Goal: Information Seeking & Learning: Learn about a topic

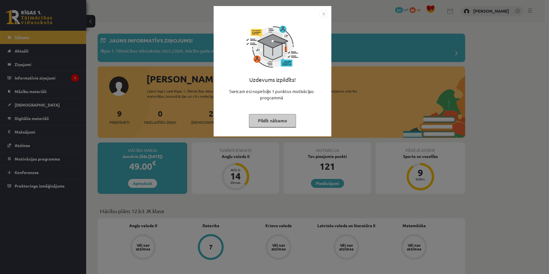
click at [263, 113] on div "Uzdevums izpildīts! Sveicam esi nopelnījis 1 punktus motivācijas programmā Pild…" at bounding box center [272, 75] width 111 height 115
drag, startPoint x: 257, startPoint y: 123, endPoint x: 249, endPoint y: 90, distance: 34.4
click at [257, 123] on button "Pildīt nākamo" at bounding box center [272, 120] width 47 height 13
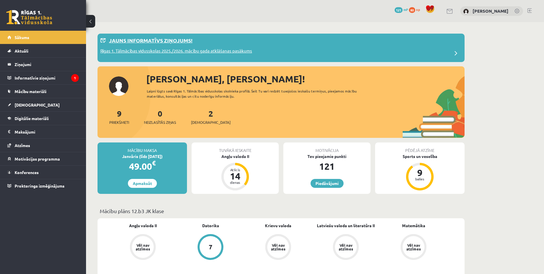
click at [239, 51] on p "Rīgas 1. Tālmācības vidusskolas 2025./2026. mācību gada atklāšanas pasākums" at bounding box center [176, 52] width 152 height 8
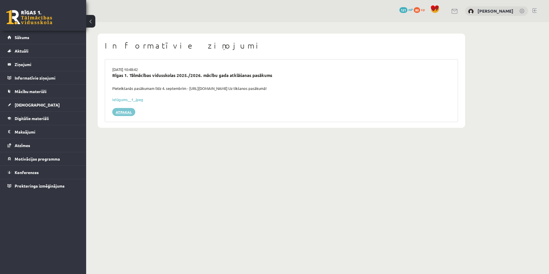
click at [131, 111] on link "Atpakaļ" at bounding box center [123, 112] width 23 height 8
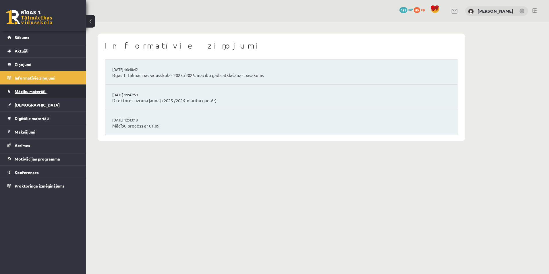
click at [45, 91] on span "Mācību materiāli" at bounding box center [31, 91] width 32 height 5
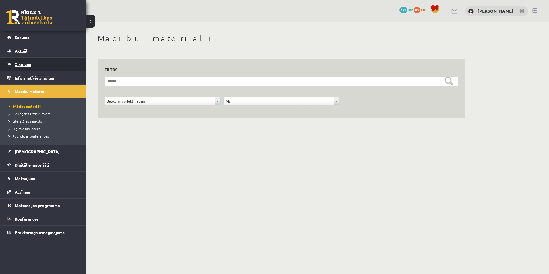
click at [33, 63] on legend "Ziņojumi 0" at bounding box center [47, 64] width 64 height 13
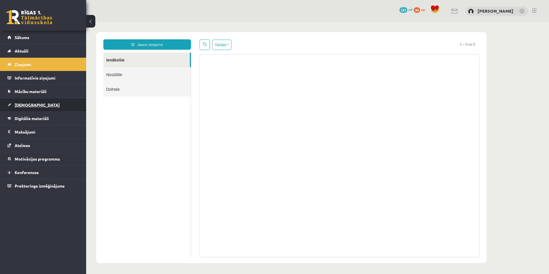
click at [42, 108] on link "[DEMOGRAPHIC_DATA]" at bounding box center [42, 104] width 71 height 13
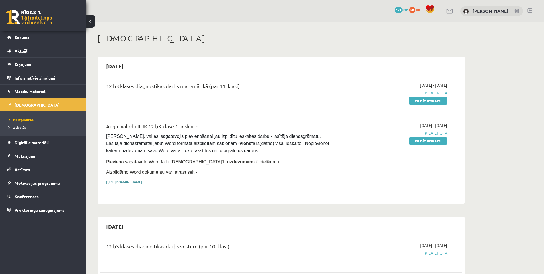
click at [142, 181] on link "[URL][DOMAIN_NAME]" at bounding box center [124, 181] width 36 height 5
click at [24, 38] on span "Sākums" at bounding box center [22, 37] width 15 height 5
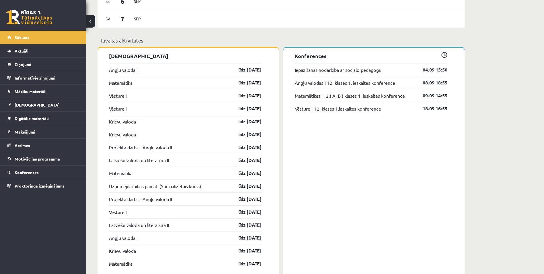
scroll to position [431, 0]
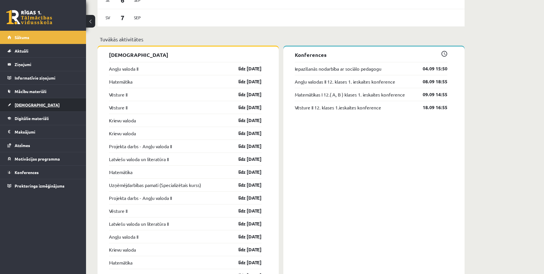
click at [24, 100] on link "[DEMOGRAPHIC_DATA]" at bounding box center [42, 104] width 71 height 13
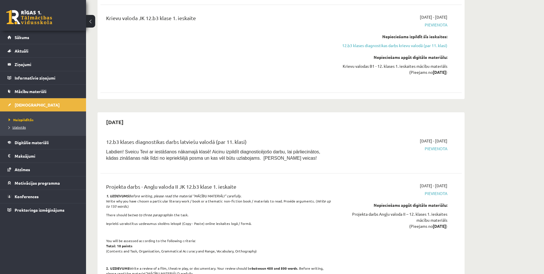
click at [21, 127] on span "Izlabotās" at bounding box center [17, 127] width 17 height 5
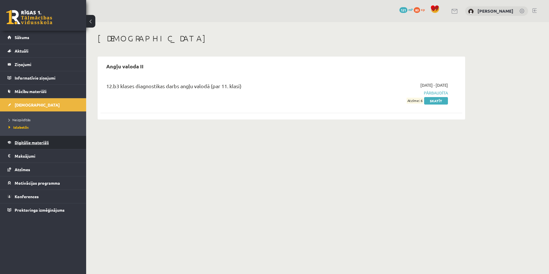
click at [44, 141] on span "Digitālie materiāli" at bounding box center [32, 142] width 34 height 5
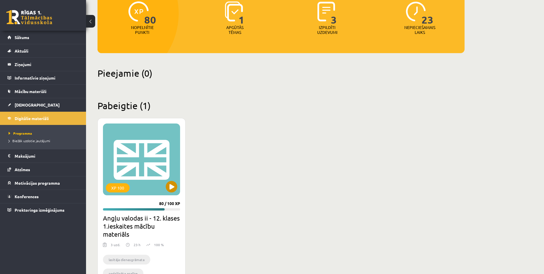
scroll to position [86, 0]
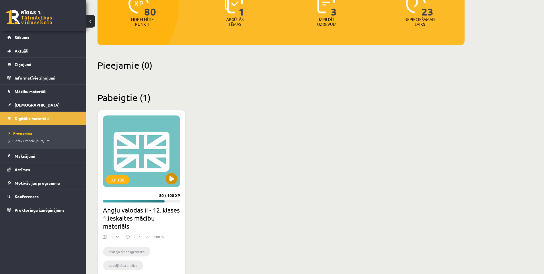
click at [164, 178] on div "XP 100" at bounding box center [141, 151] width 77 height 72
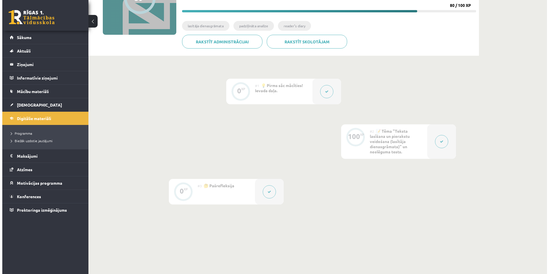
scroll to position [86, 0]
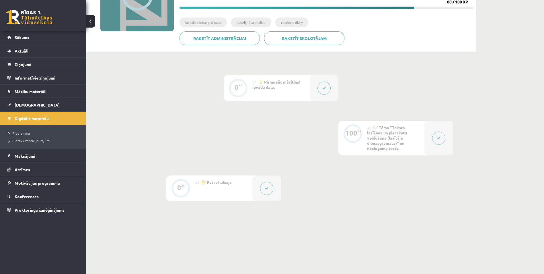
click at [432, 139] on div at bounding box center [439, 138] width 29 height 34
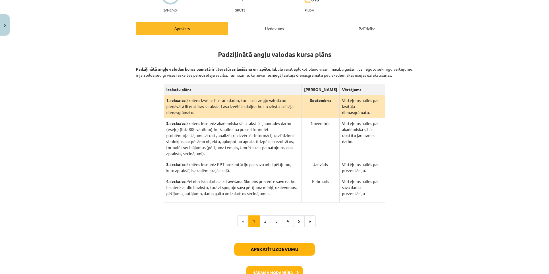
scroll to position [102, 0]
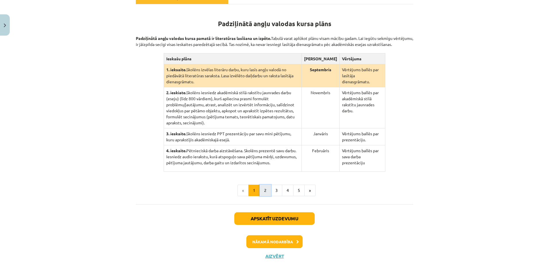
click at [260, 185] on button "2" at bounding box center [264, 190] width 11 height 11
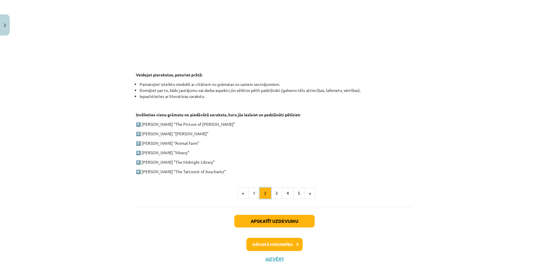
scroll to position [240, 0]
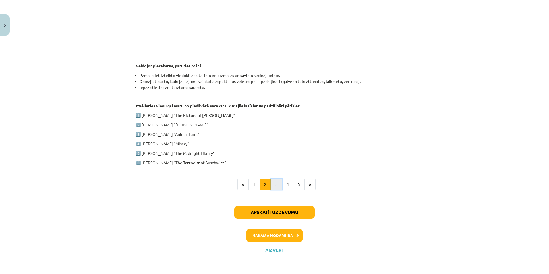
click at [273, 183] on button "3" at bounding box center [276, 184] width 11 height 11
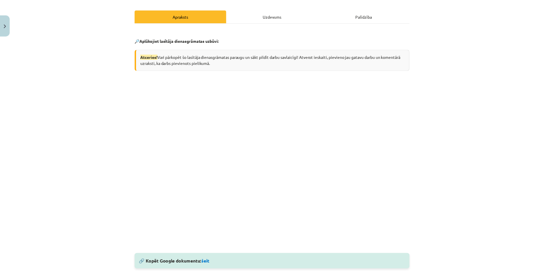
scroll to position [83, 0]
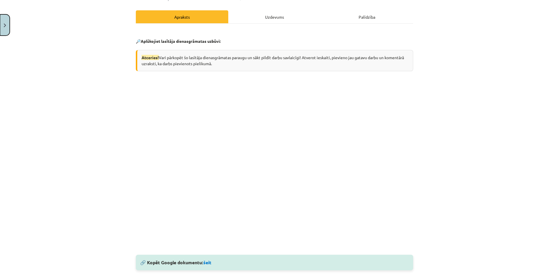
click at [0, 25] on html "0 Dāvanas 121 mP 80 xp Inga Revina Sākums Aktuāli Kā mācīties eSKOLĀ Kontakti N…" at bounding box center [274, 51] width 549 height 274
click at [4, 25] on img "Close" at bounding box center [5, 26] width 2 height 4
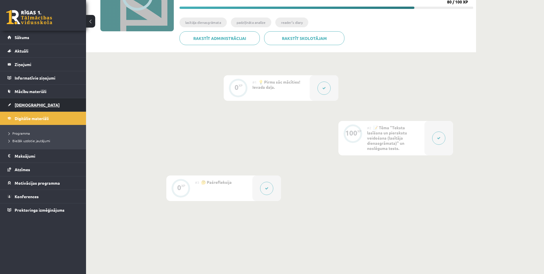
click at [37, 105] on link "[DEMOGRAPHIC_DATA]" at bounding box center [42, 104] width 71 height 13
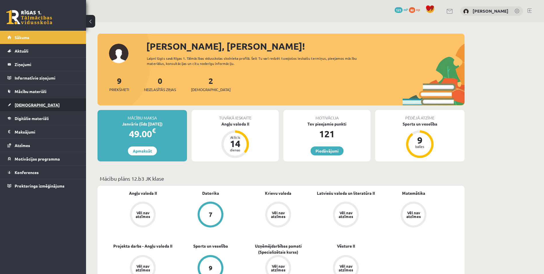
click at [49, 108] on link "[DEMOGRAPHIC_DATA]" at bounding box center [42, 104] width 71 height 13
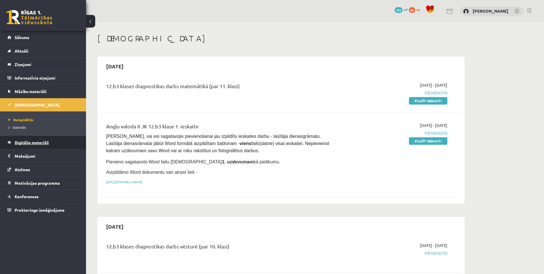
click at [41, 137] on link "Digitālie materiāli" at bounding box center [42, 142] width 71 height 13
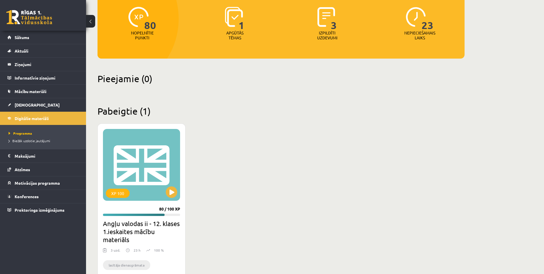
scroll to position [115, 0]
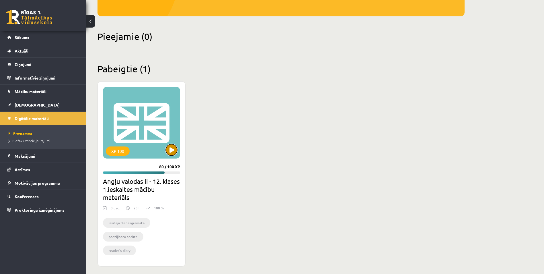
click at [169, 150] on button at bounding box center [171, 149] width 11 height 11
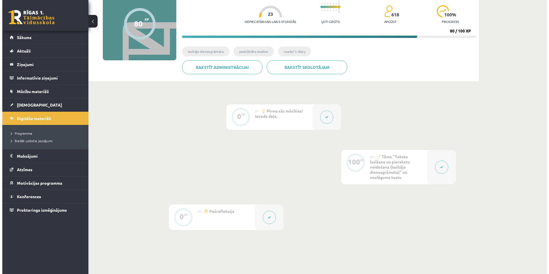
scroll to position [86, 0]
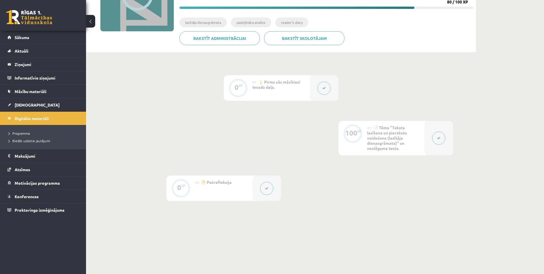
click at [438, 140] on button at bounding box center [439, 137] width 13 height 13
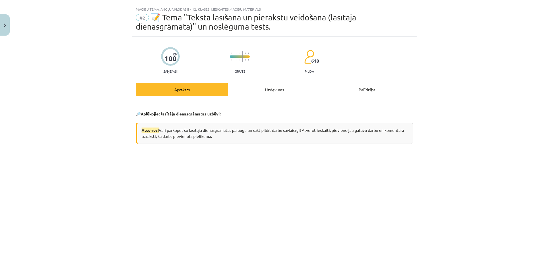
scroll to position [0, 0]
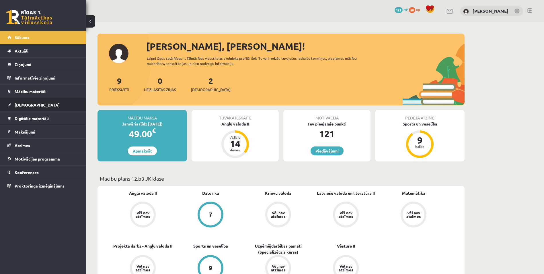
click at [32, 102] on link "[DEMOGRAPHIC_DATA]" at bounding box center [42, 104] width 71 height 13
